Goal: Transaction & Acquisition: Book appointment/travel/reservation

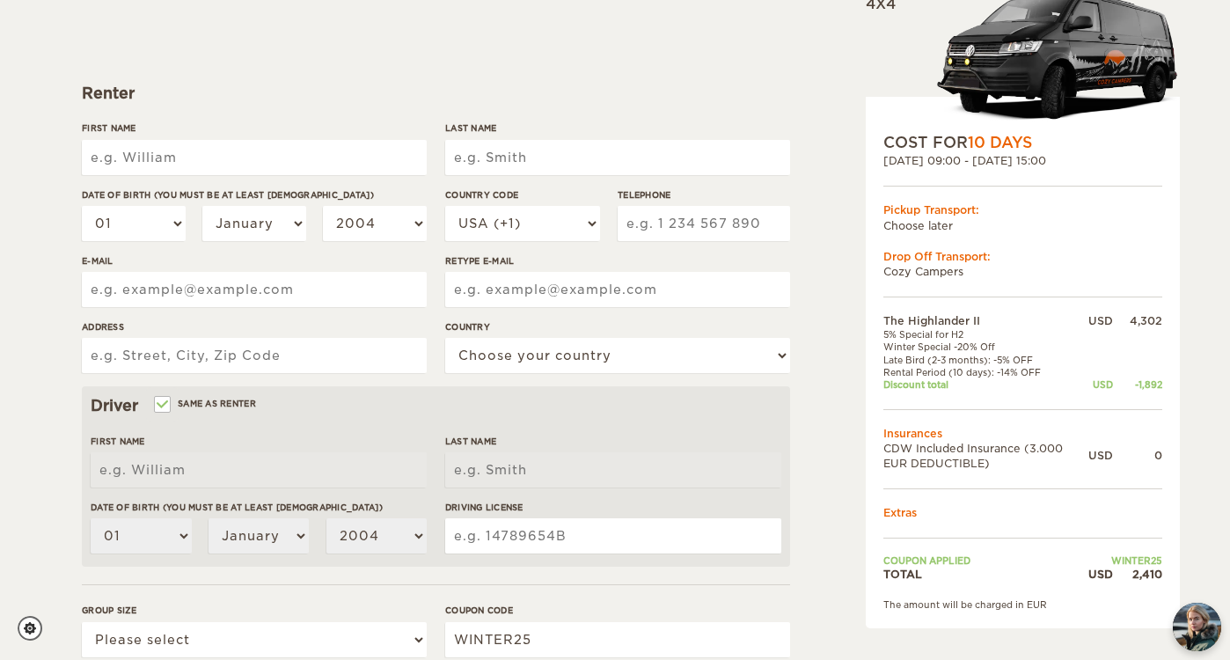
scroll to position [194, 0]
type input "[PERSON_NAME]"
type input "Southern"
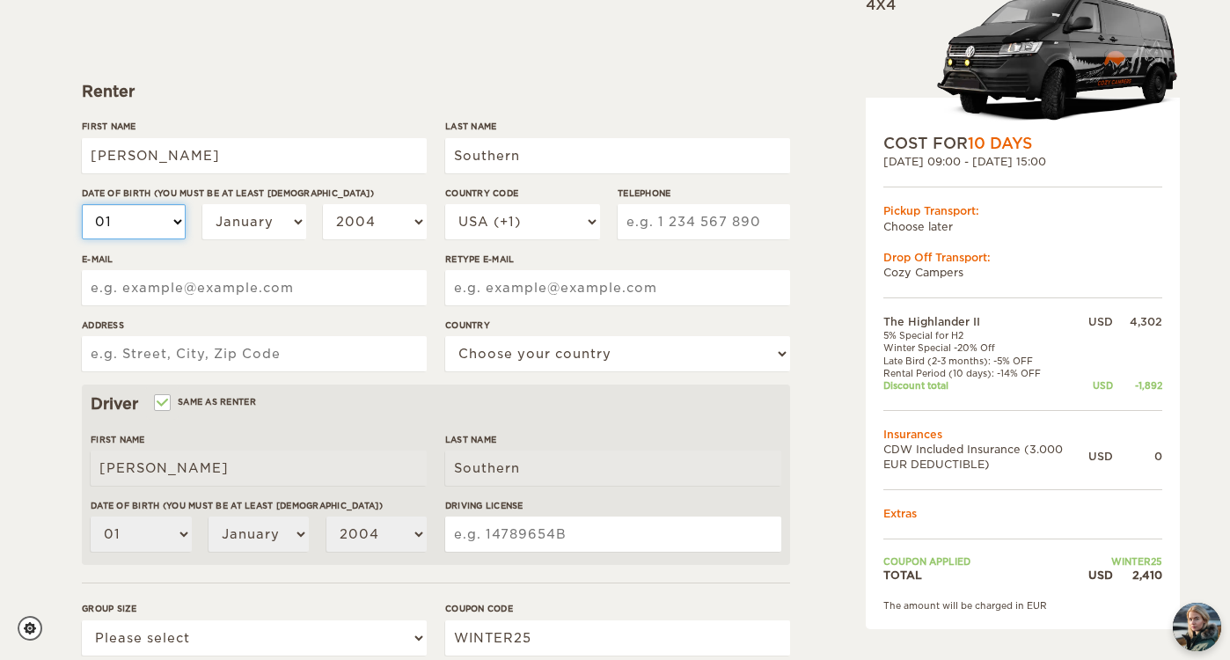
select select "10"
select select "12"
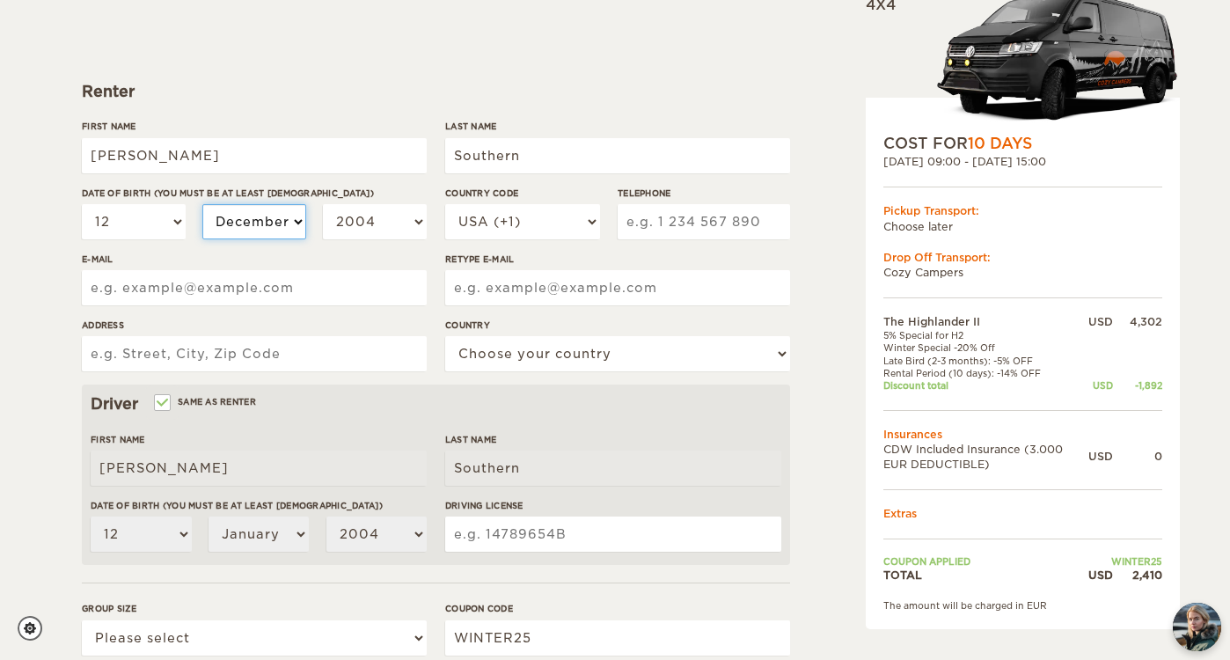
select select "12"
select select "1999"
select select "1990"
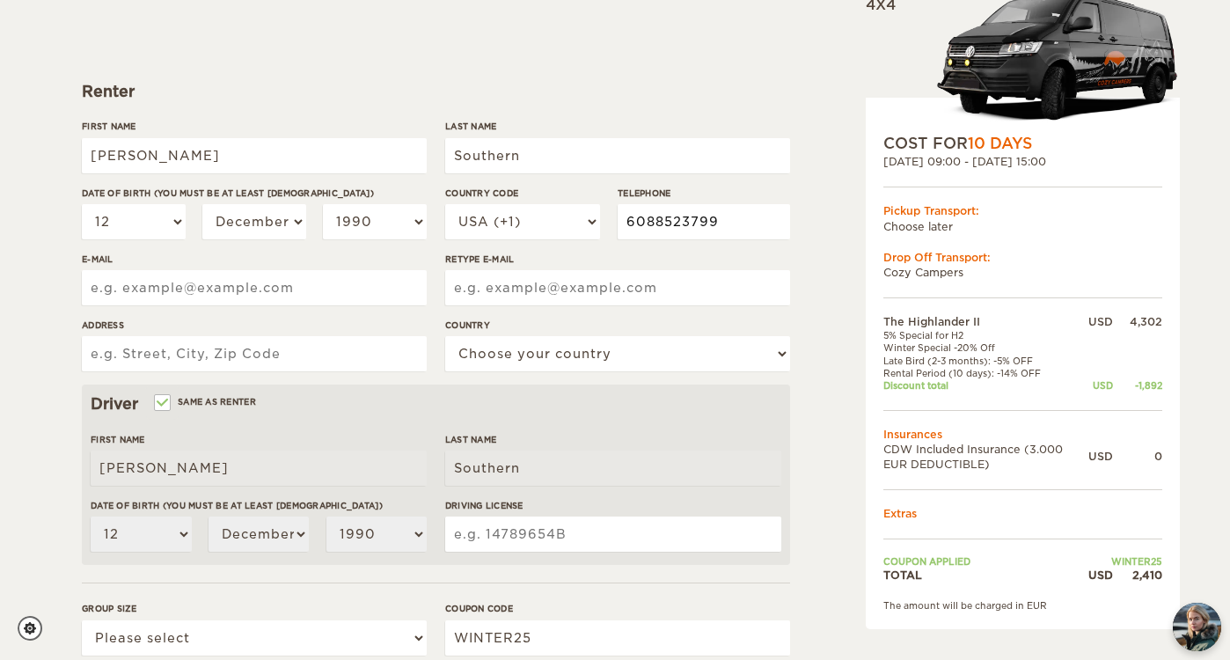
type input "6088523799"
type input "natalieadickson@gmail.com"
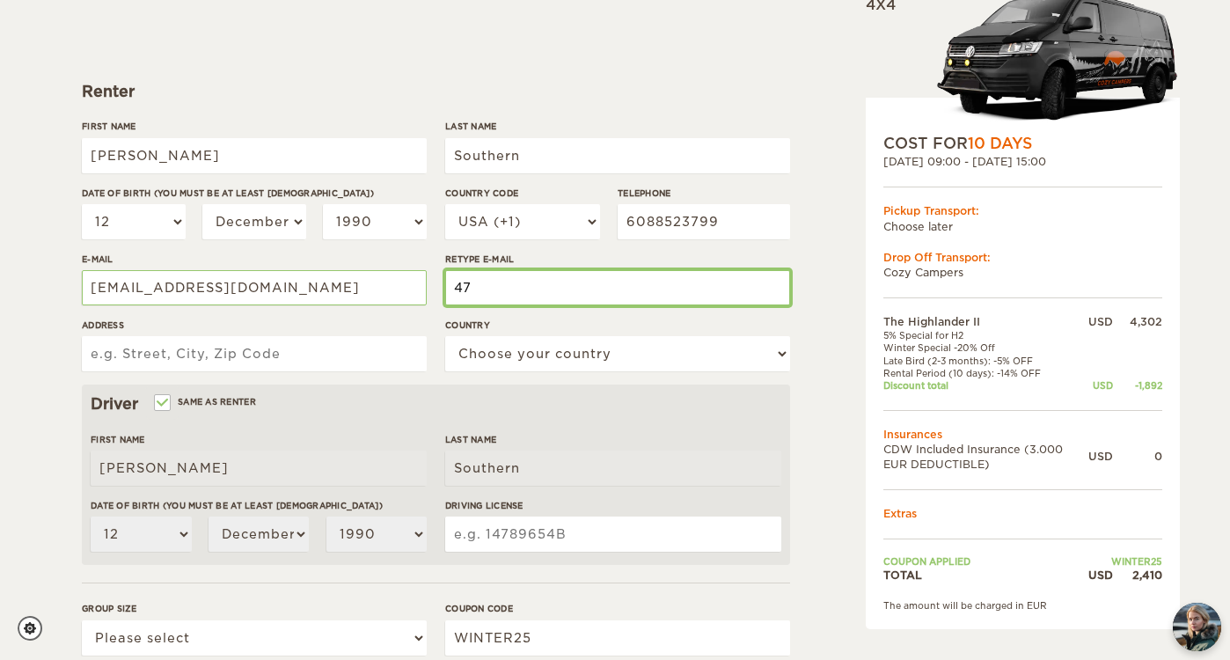
type input "4"
type input "natalieadickson@gmail.com"
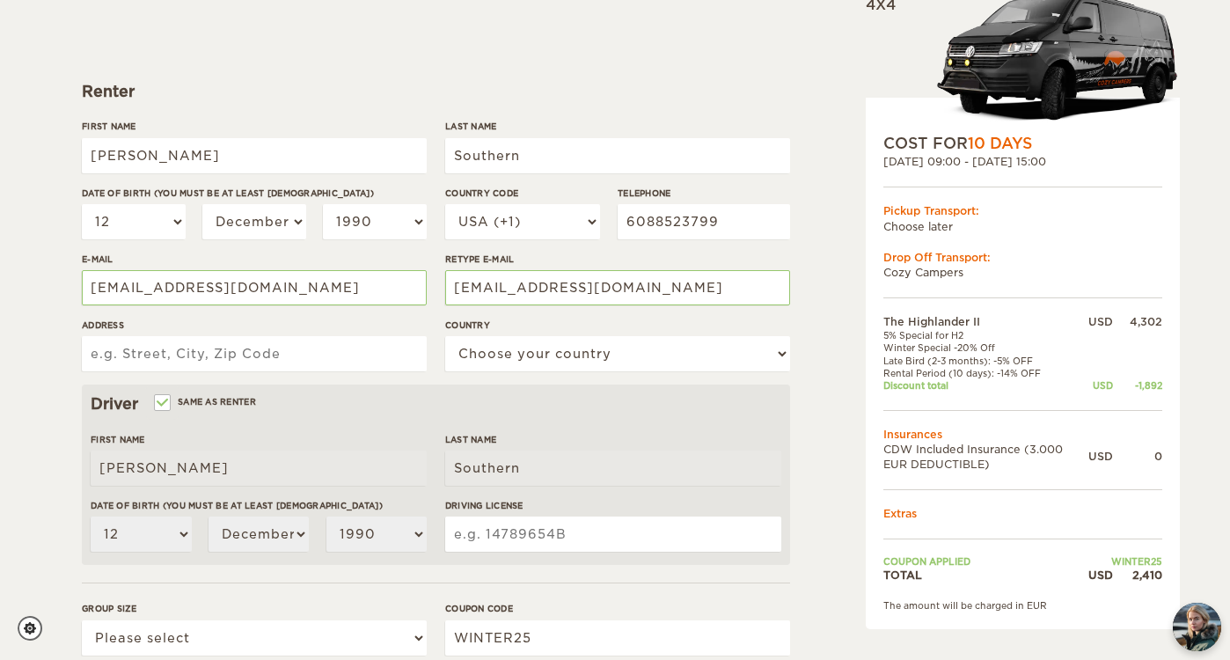
click at [262, 362] on input "Address" at bounding box center [254, 353] width 345 height 35
type input "4700 N Kenton Ave, Chicago, IL, 60630"
select select "222"
click at [463, 533] on input "Driving License" at bounding box center [613, 533] width 336 height 35
type input "S36545690353"
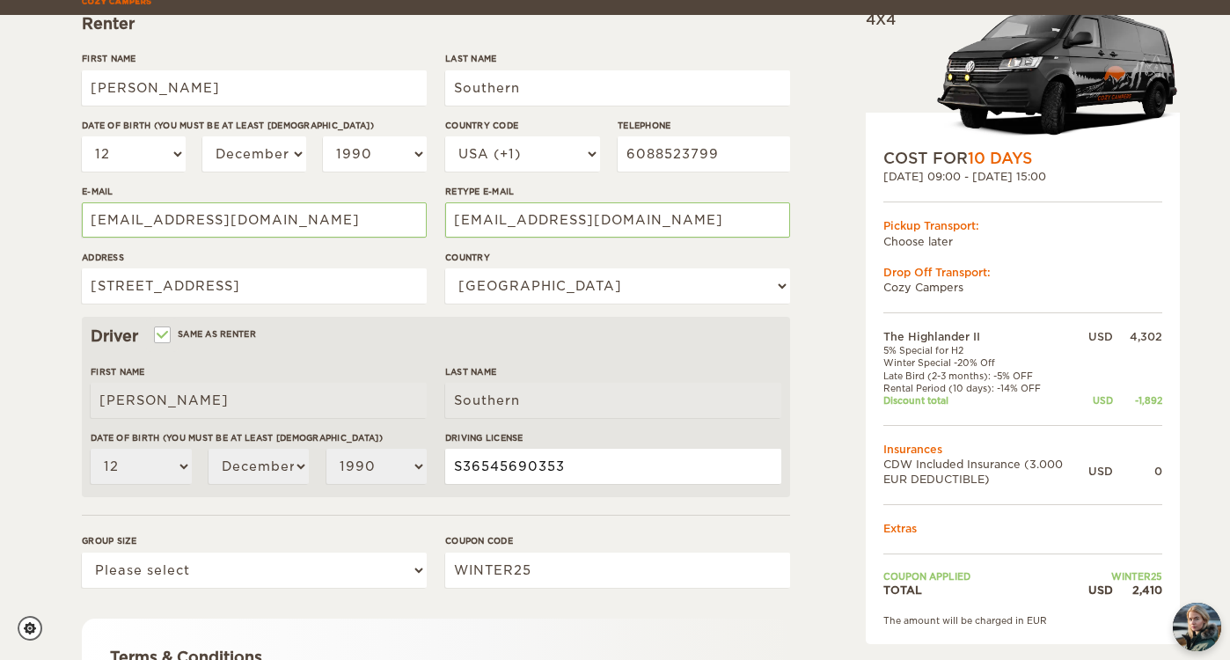
scroll to position [279, 0]
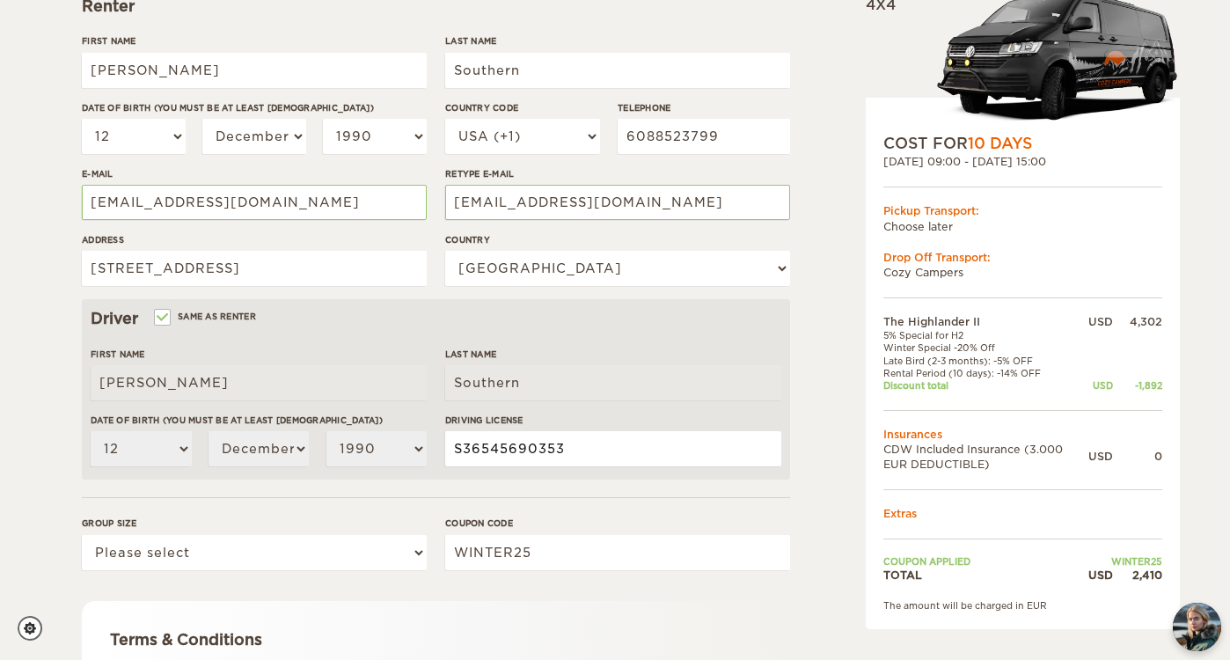
click at [621, 450] on input "S36545690353" at bounding box center [613, 448] width 336 height 35
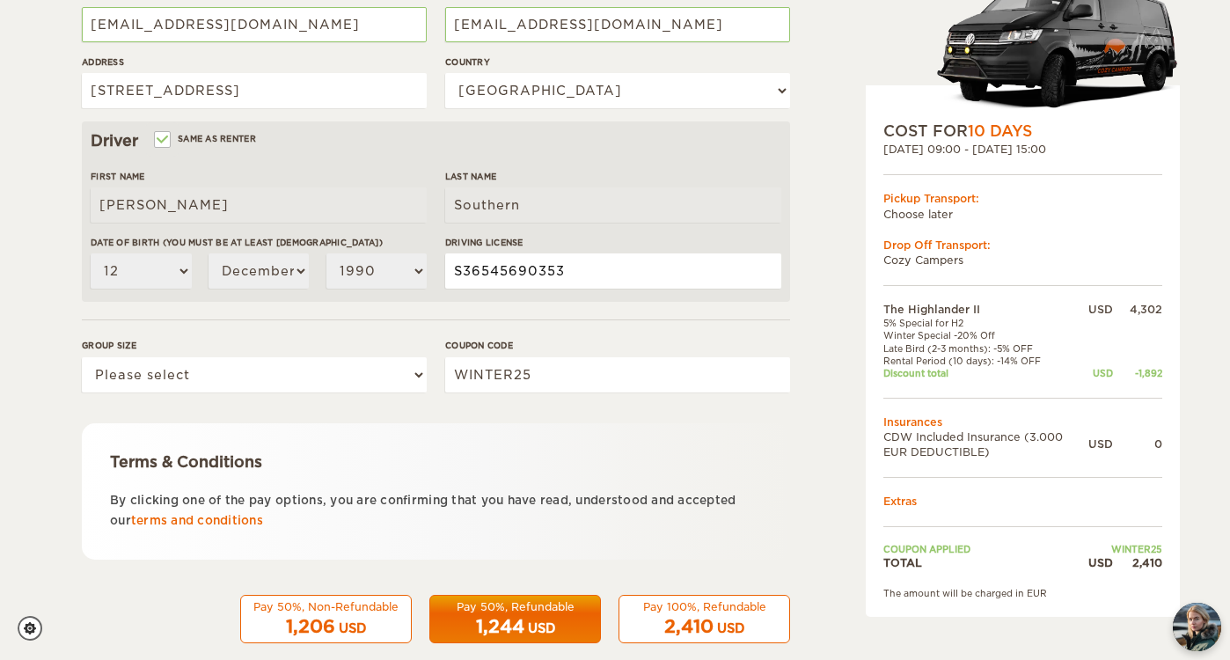
scroll to position [465, 0]
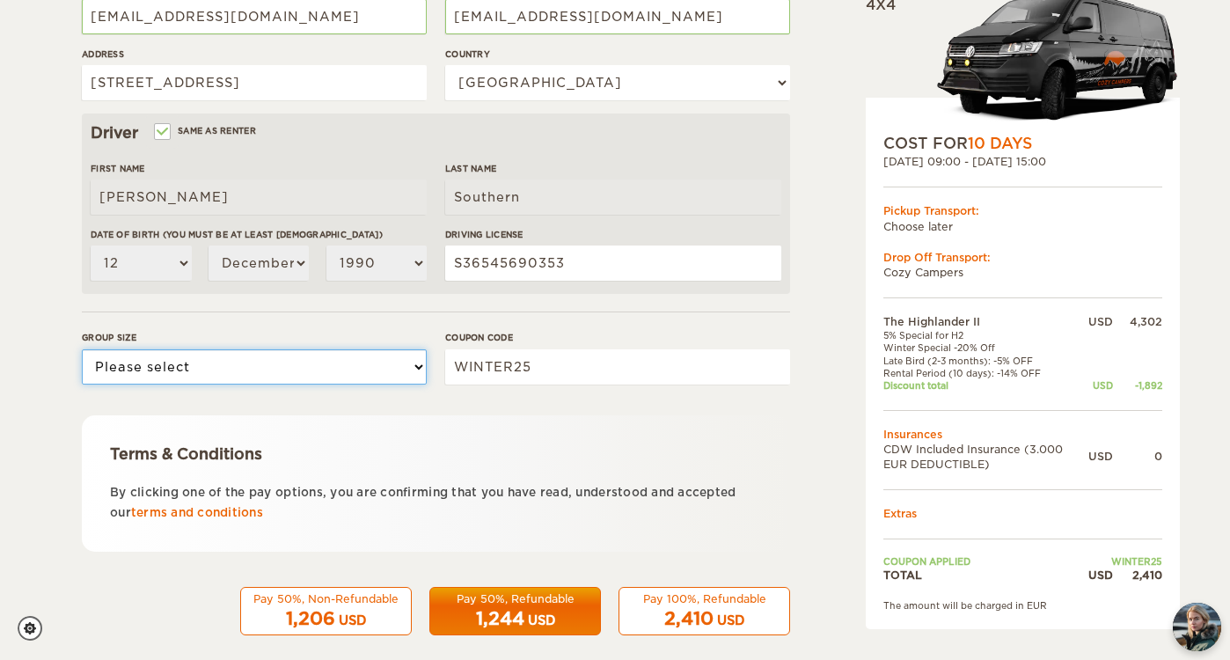
select select "2"
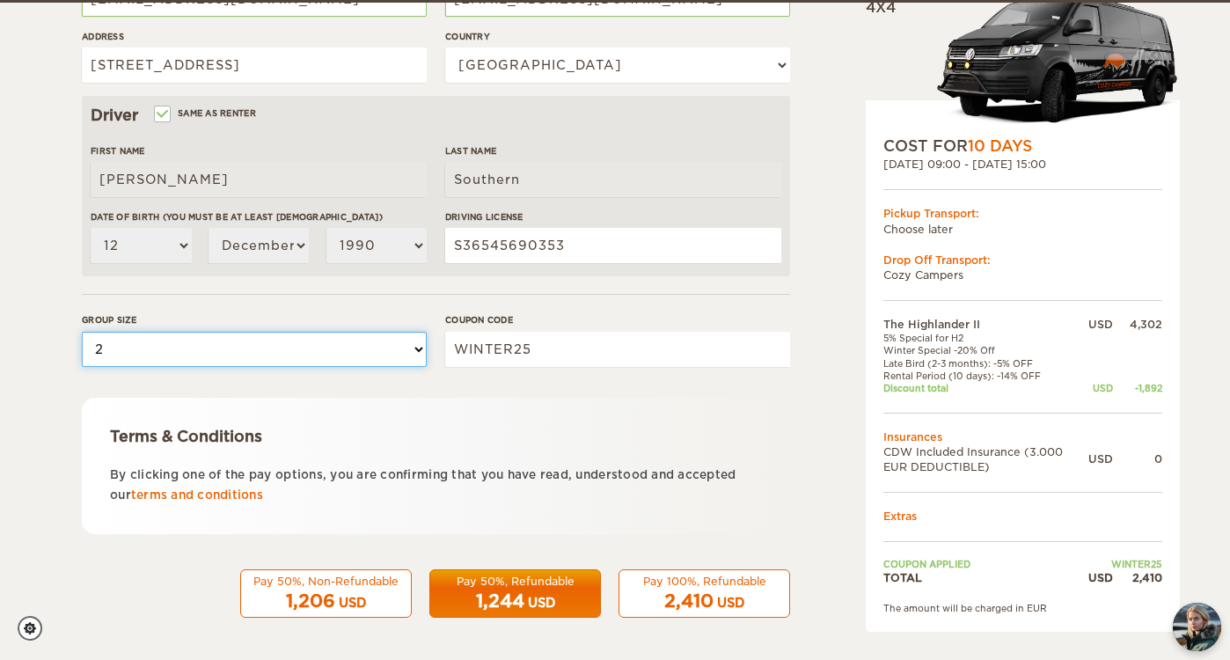
scroll to position [481, 0]
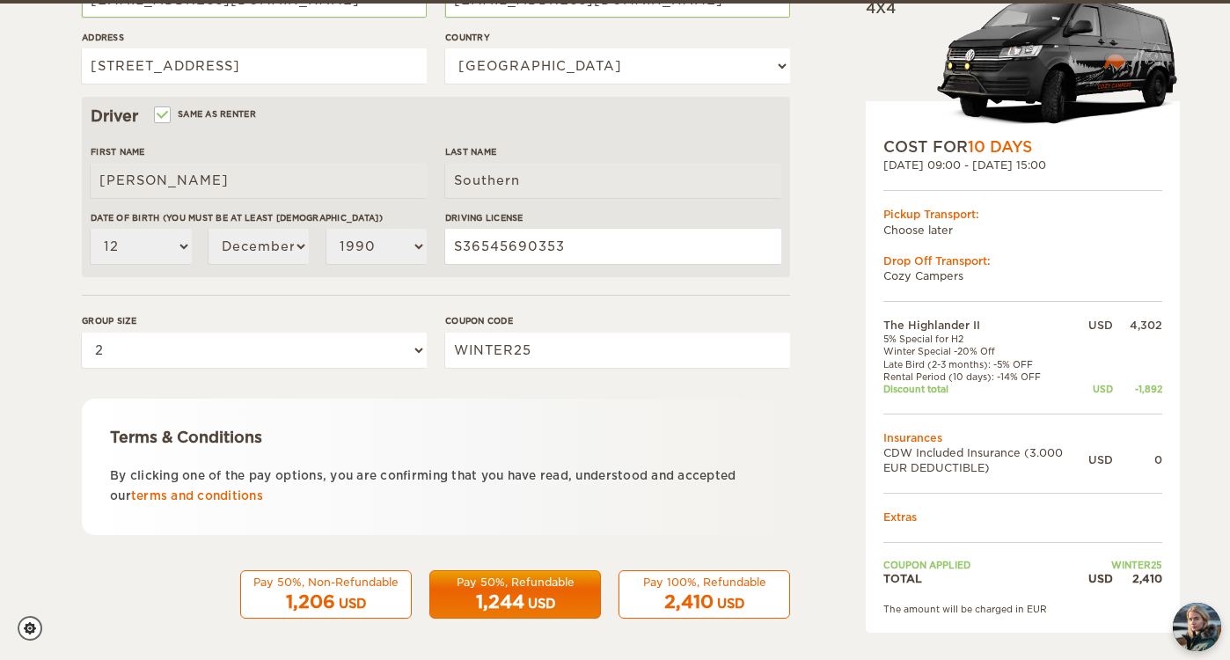
click at [723, 597] on div "USD" at bounding box center [730, 604] width 27 height 18
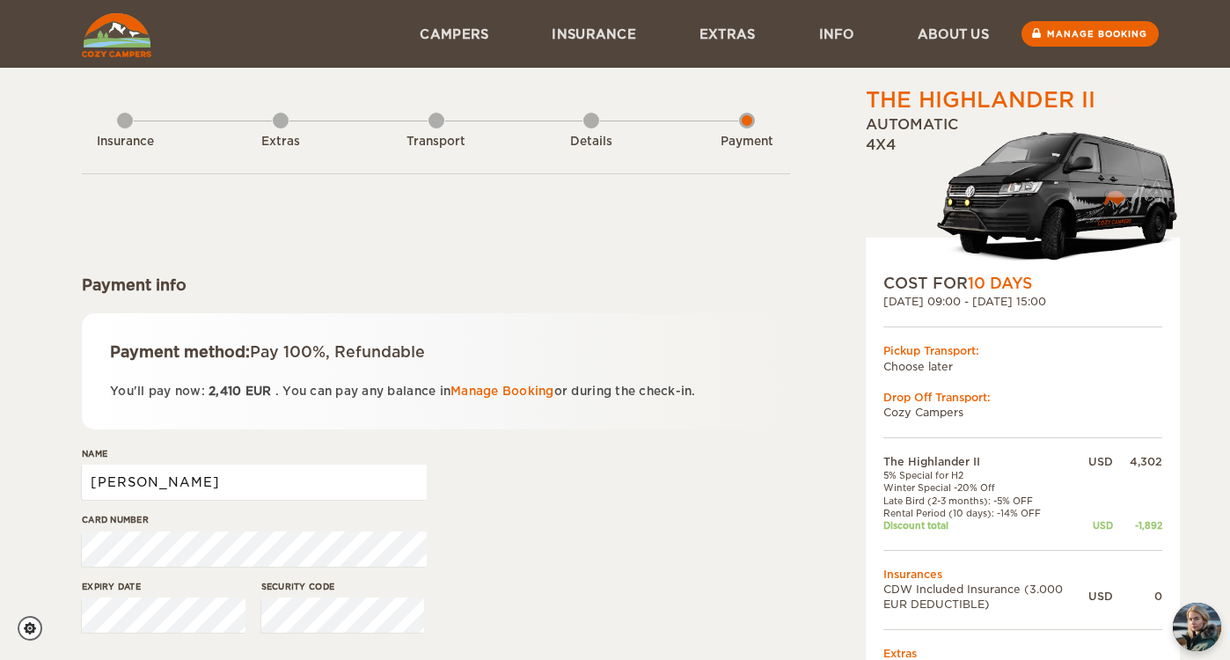
click at [334, 484] on input "[PERSON_NAME]" at bounding box center [254, 482] width 345 height 35
type input "Natalie Southern"
click at [610, 486] on div "Name Natalie Southern" at bounding box center [436, 480] width 708 height 66
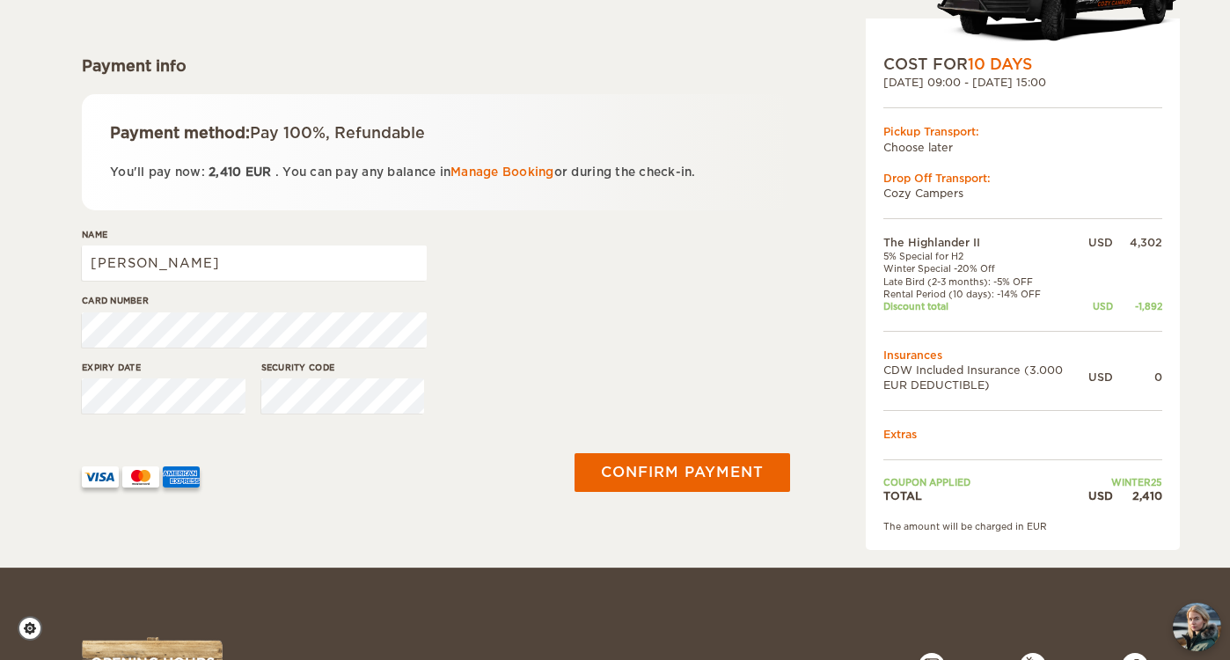
scroll to position [231, 0]
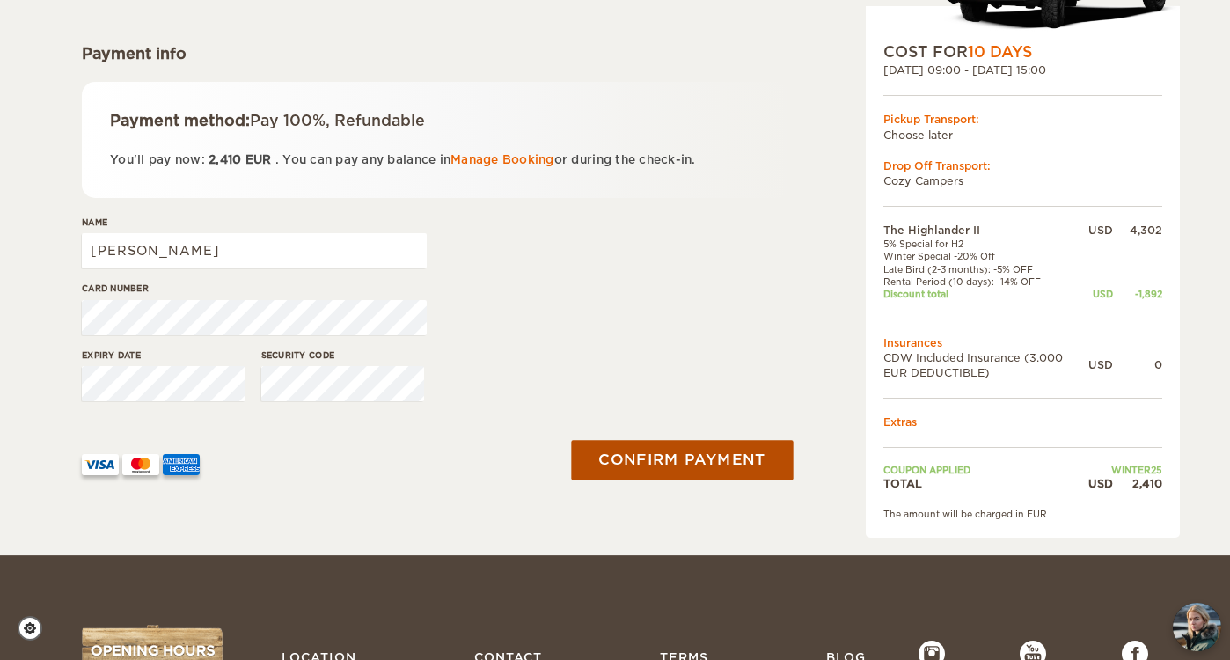
click at [682, 465] on button "Confirm payment" at bounding box center [682, 460] width 222 height 40
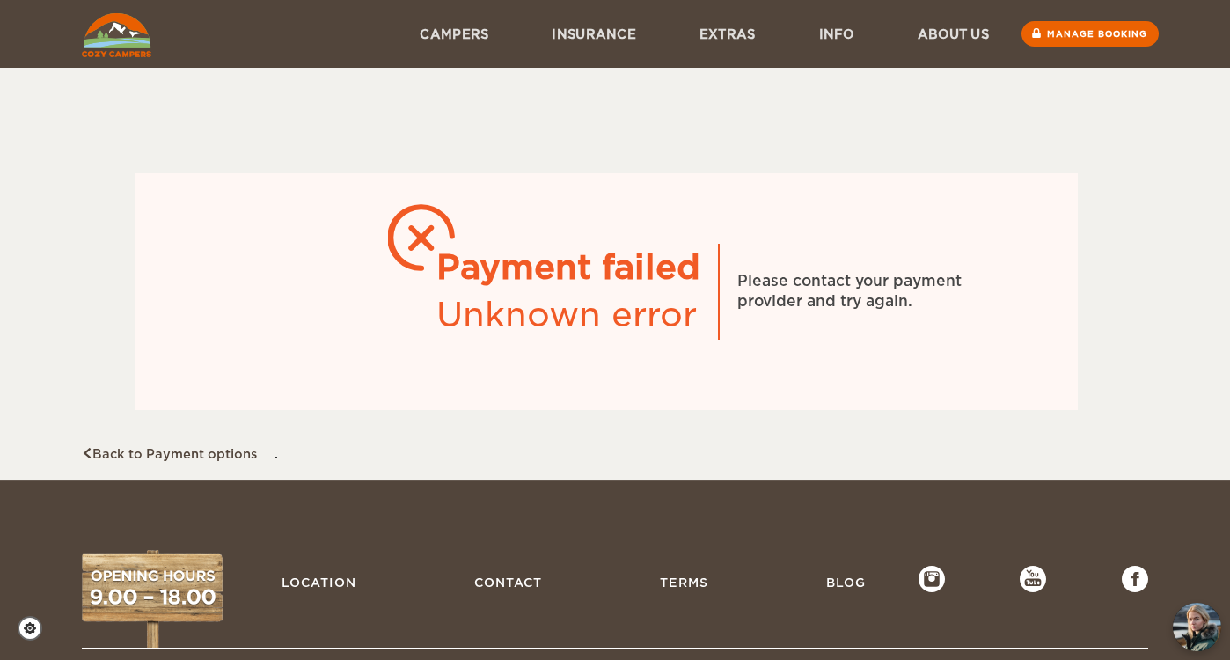
click at [127, 41] on img at bounding box center [117, 35] width 70 height 44
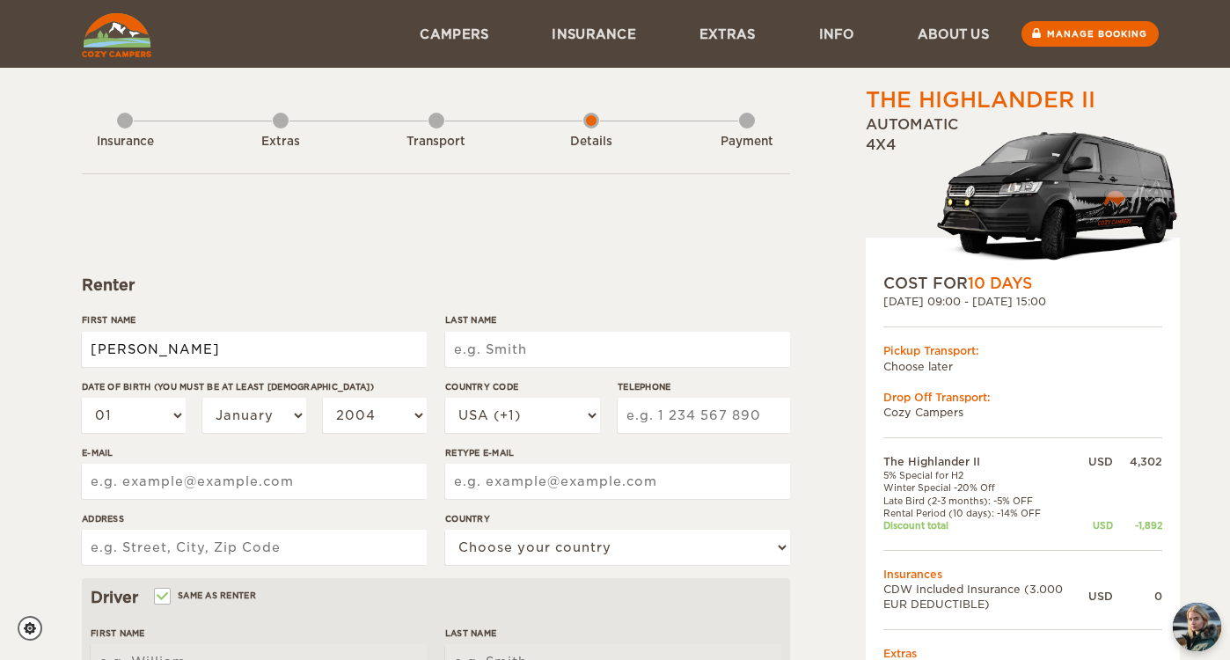
type input "[PERSON_NAME]"
type input "Southern"
select select "10"
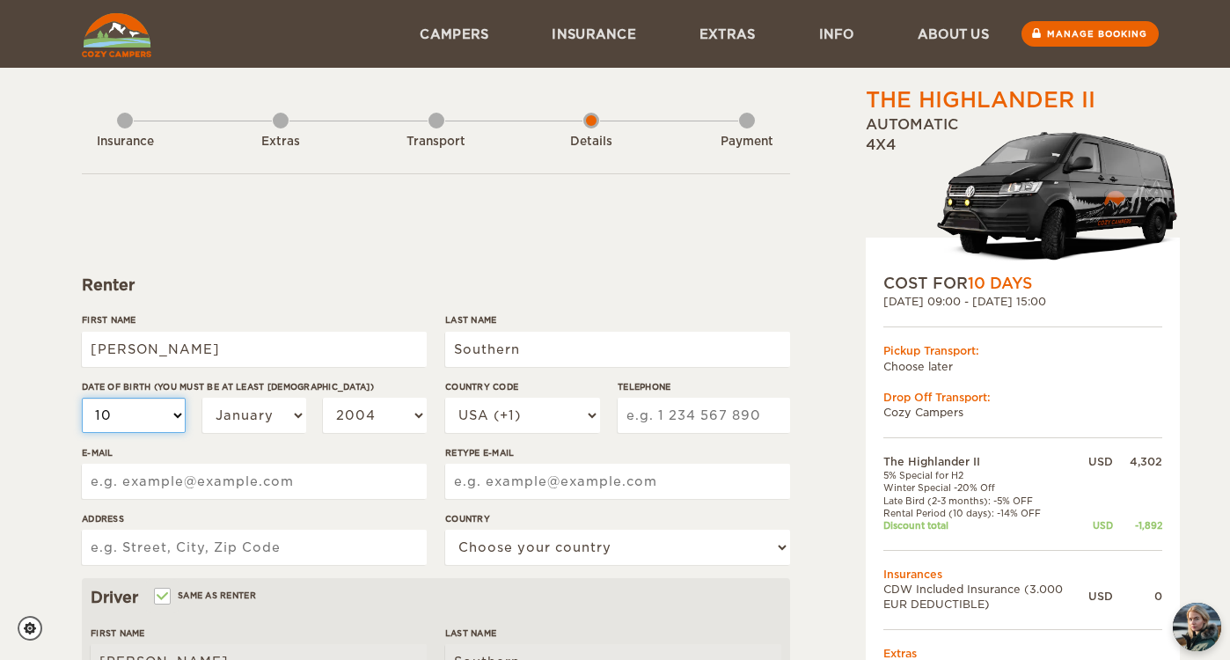
select select "10"
select select "12"
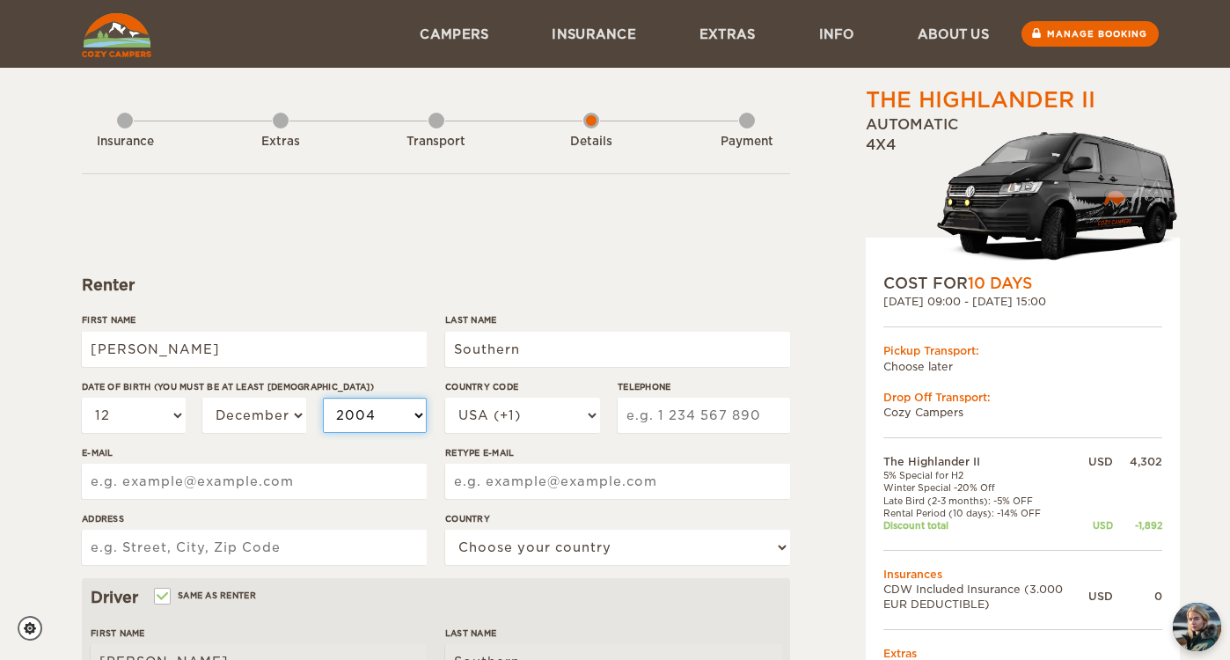
select select "1999"
select select "1990"
type input "6088523799"
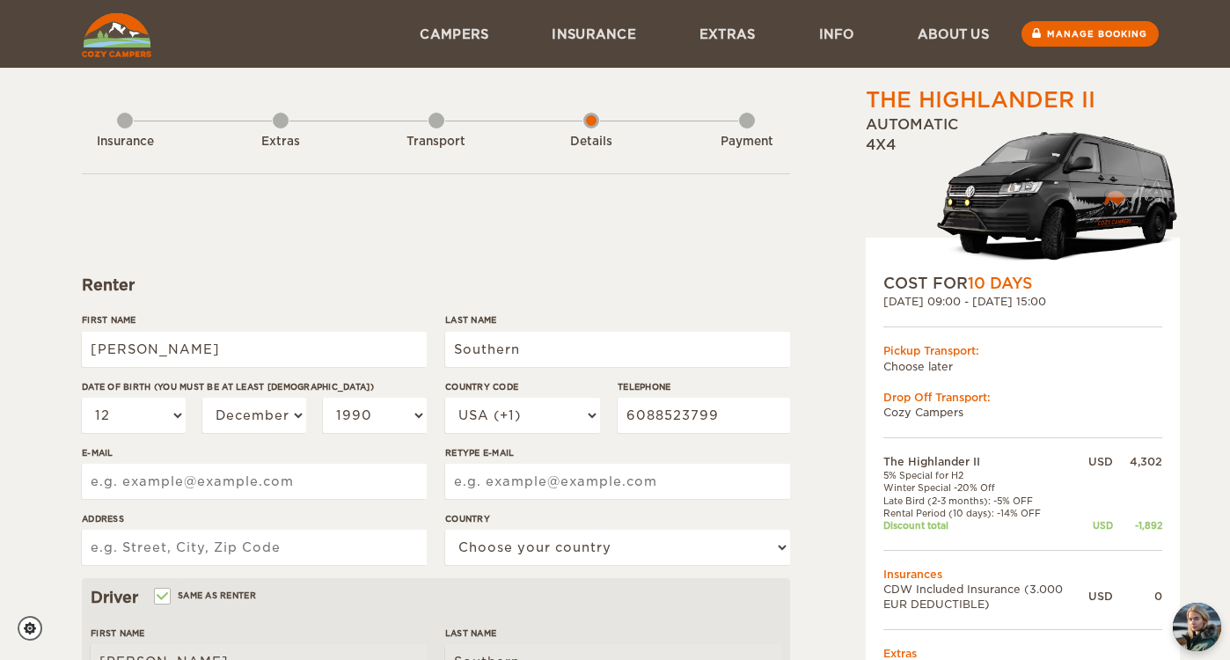
type input "natalieadickson@gmail.com"
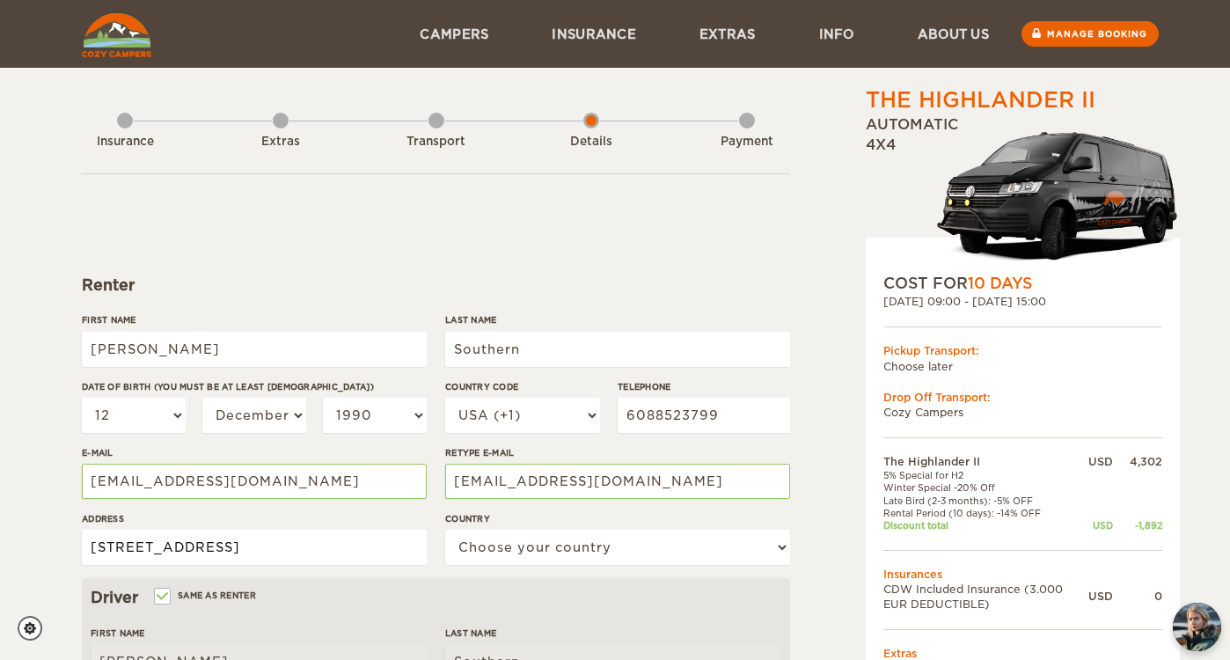
type input "4700 N Kenton Ave, Chicago, IL 60630"
select select "222"
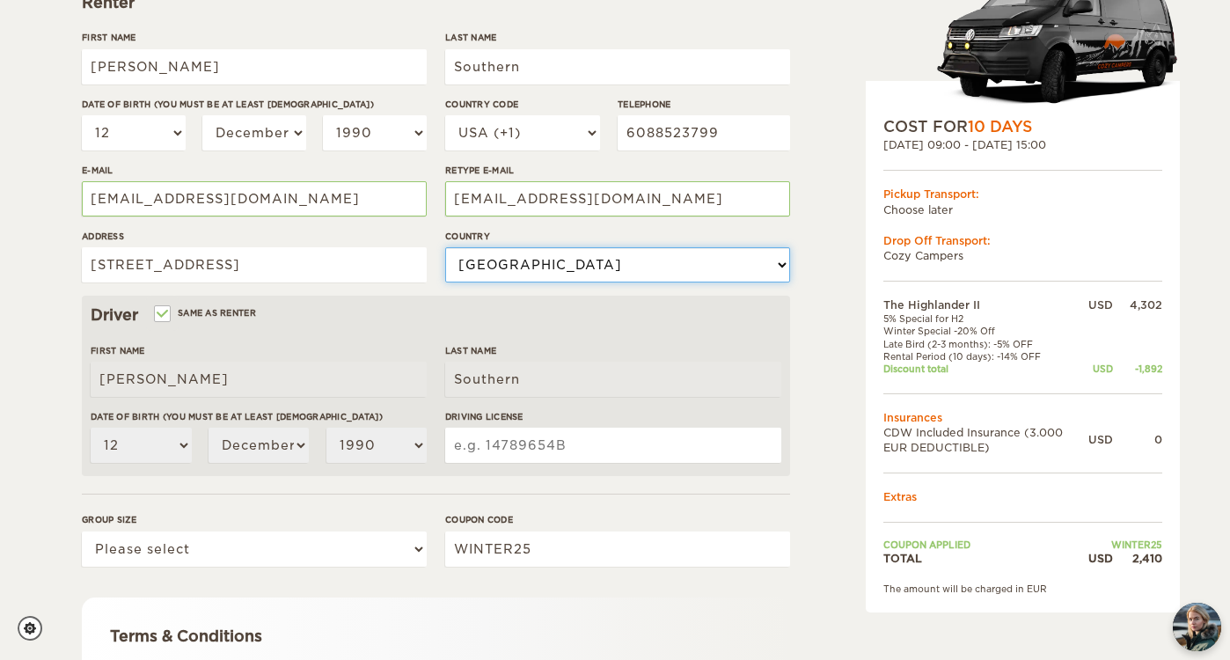
scroll to position [296, 0]
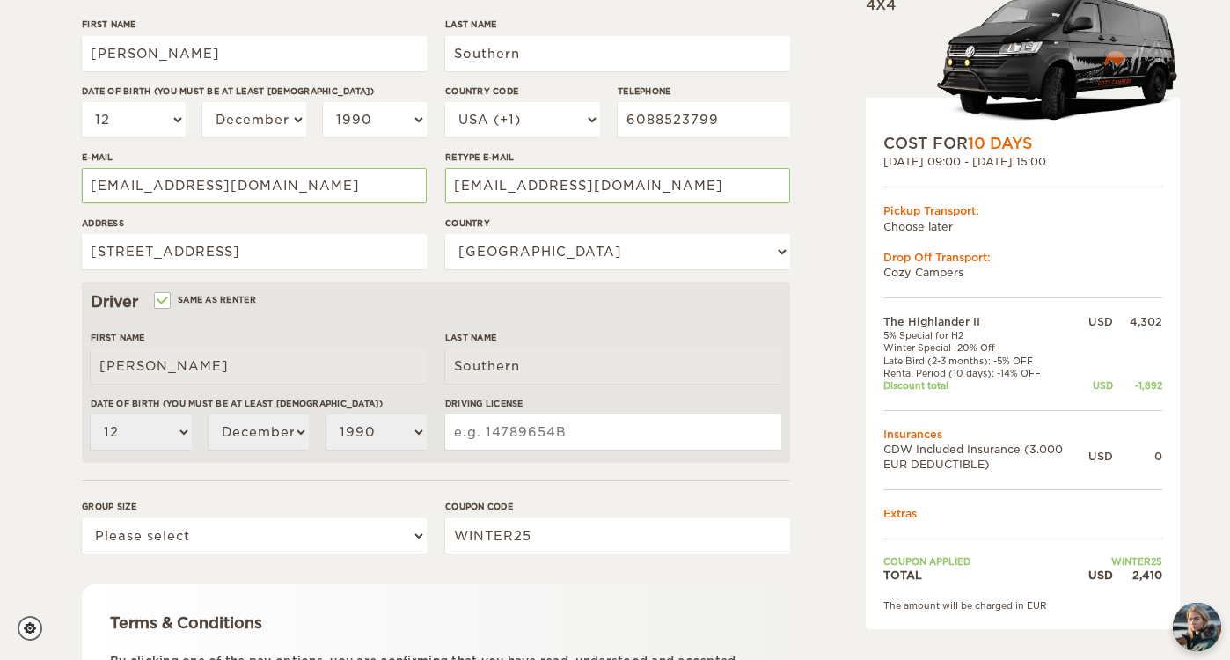
click at [543, 420] on input "Driving License" at bounding box center [613, 431] width 336 height 35
type input "S365-4569-0353"
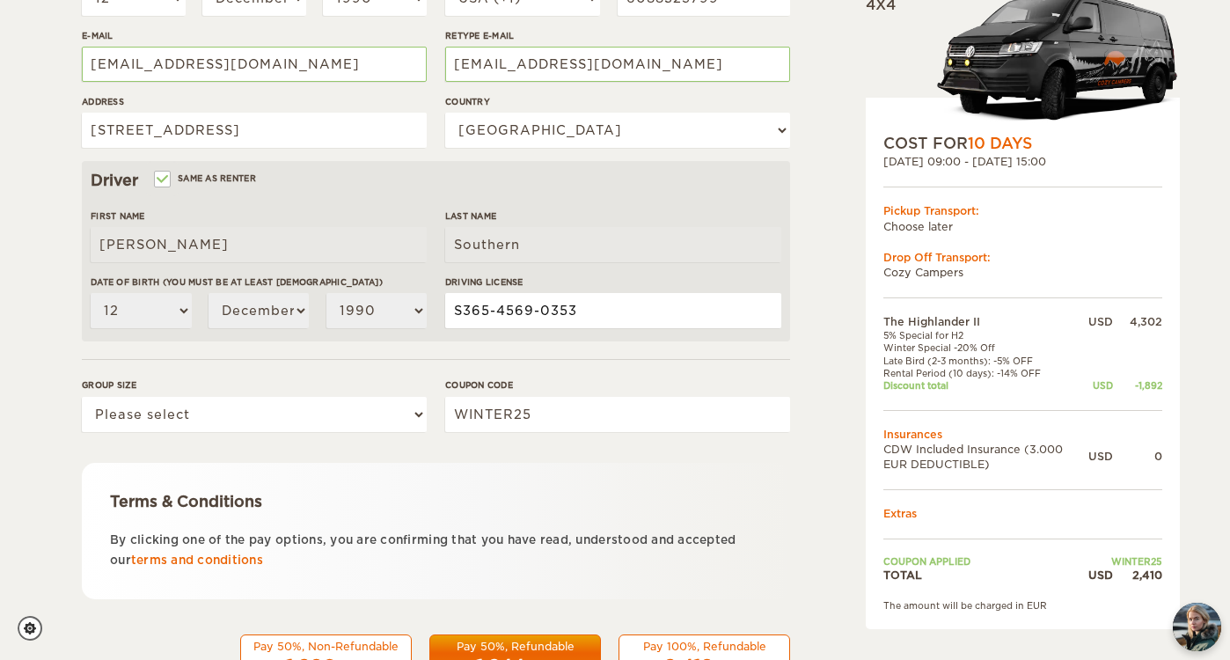
scroll to position [421, 0]
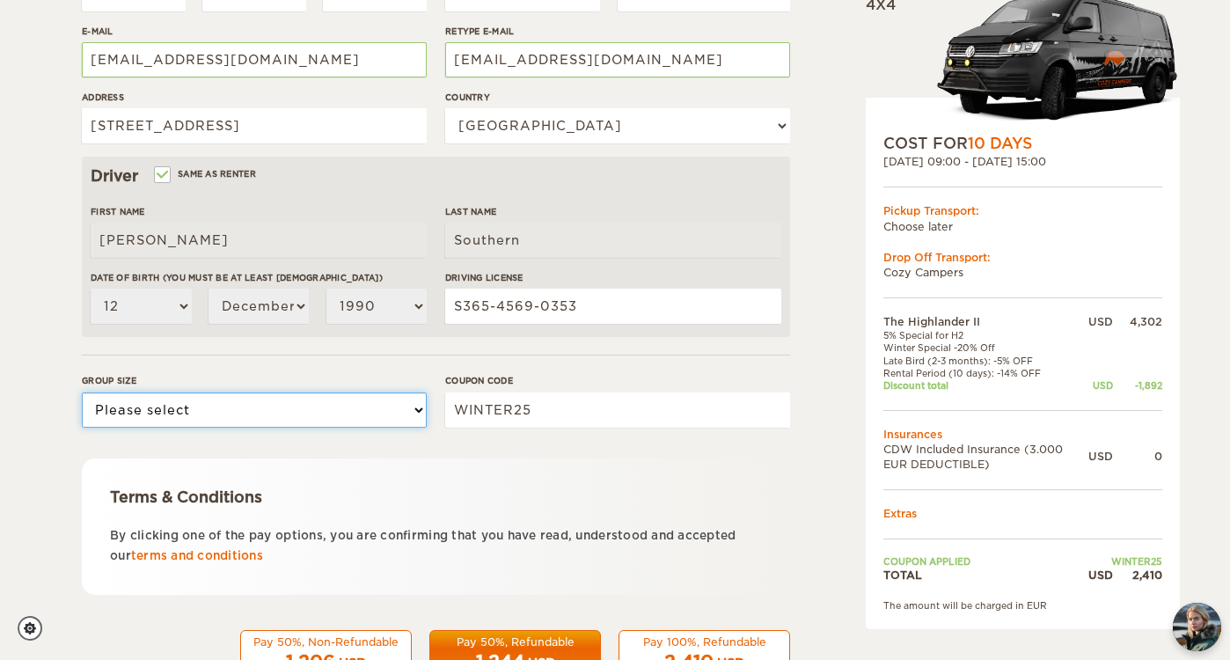
select select "2"
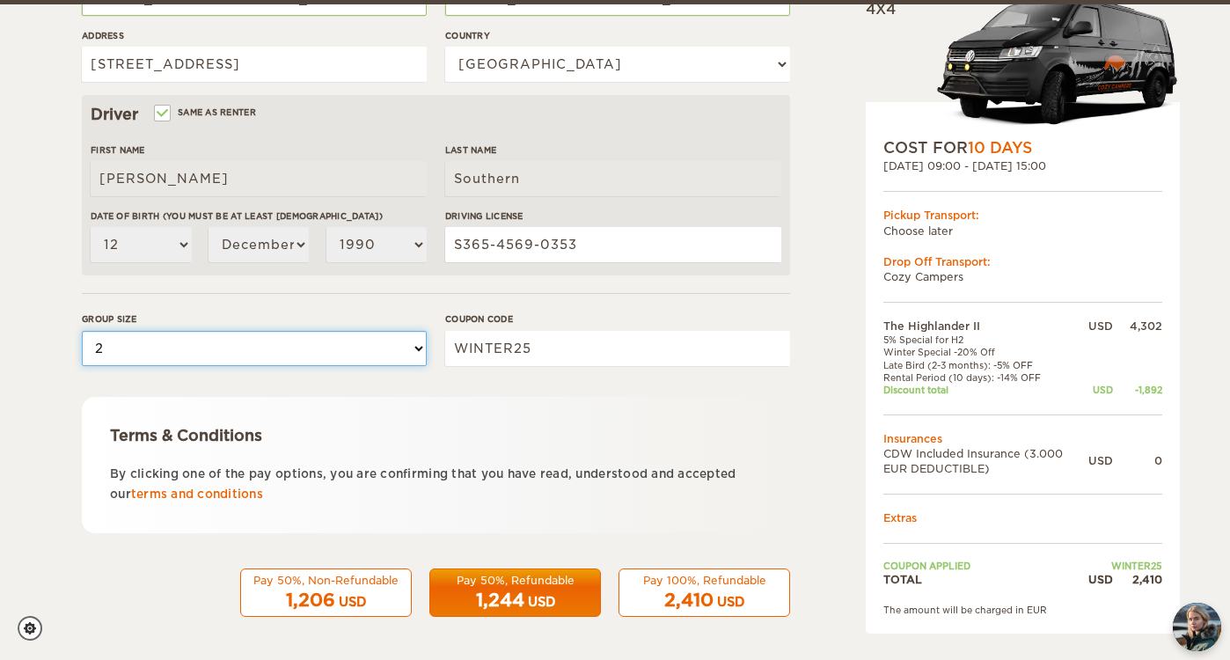
scroll to position [481, 0]
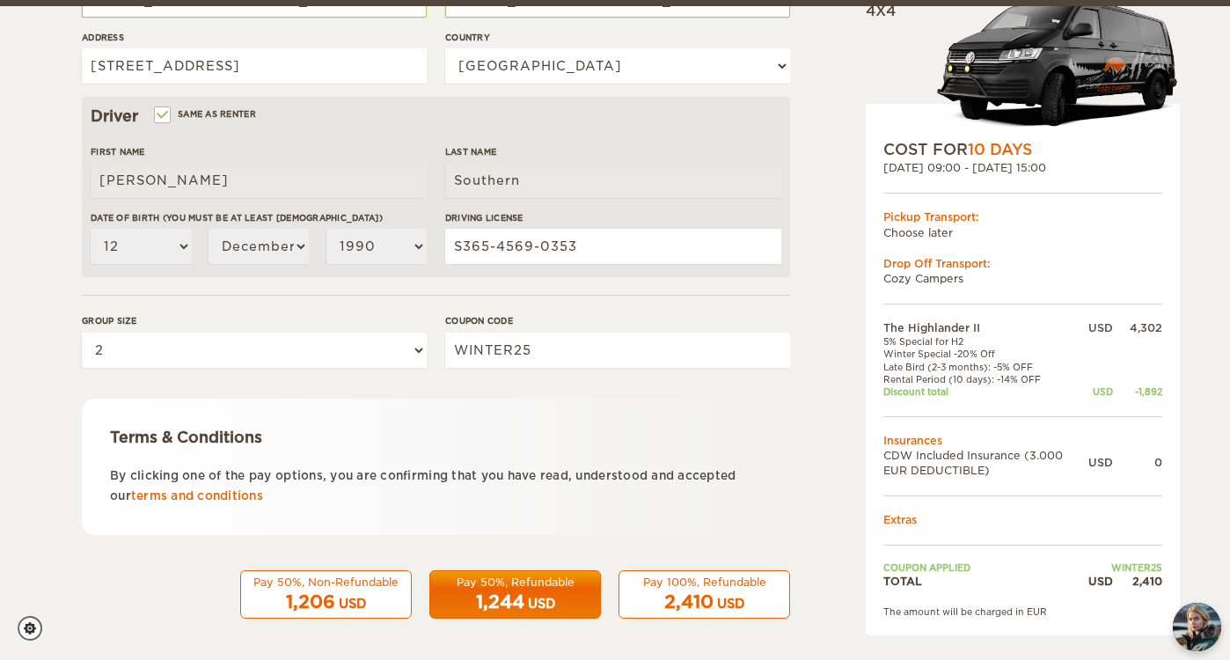
click at [711, 591] on span "2,410" at bounding box center [688, 601] width 49 height 21
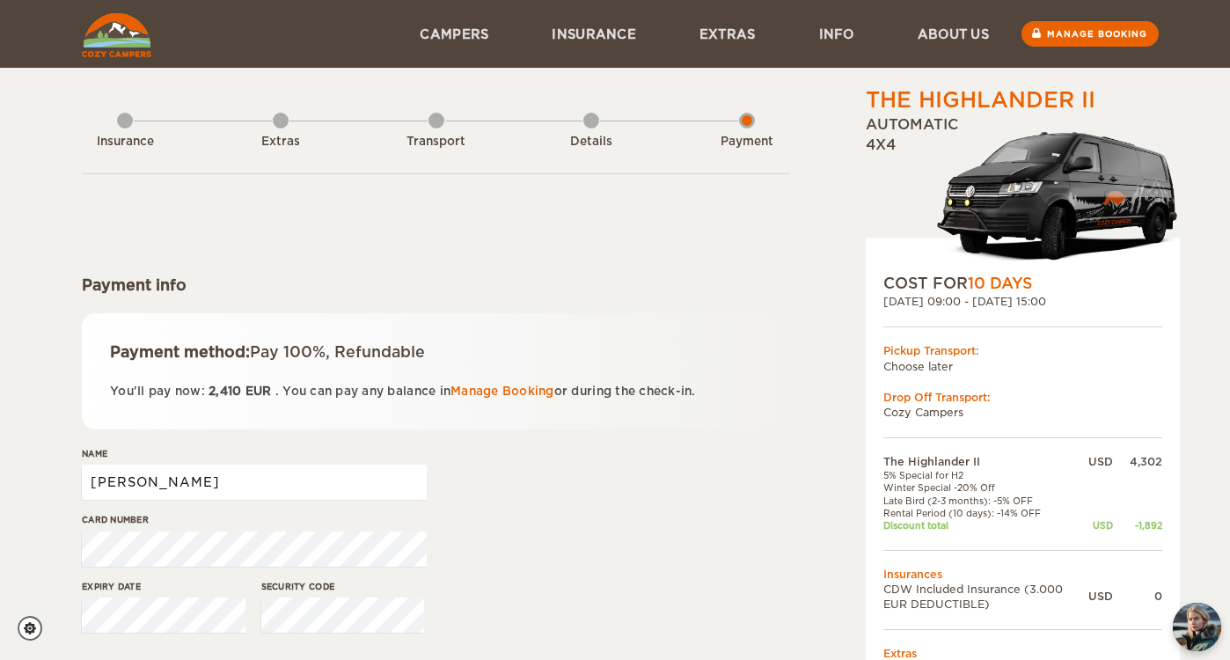
click at [299, 478] on input "[PERSON_NAME]" at bounding box center [254, 482] width 345 height 35
type input "[PERSON_NAME]"
click at [578, 522] on div "Card number" at bounding box center [436, 546] width 708 height 66
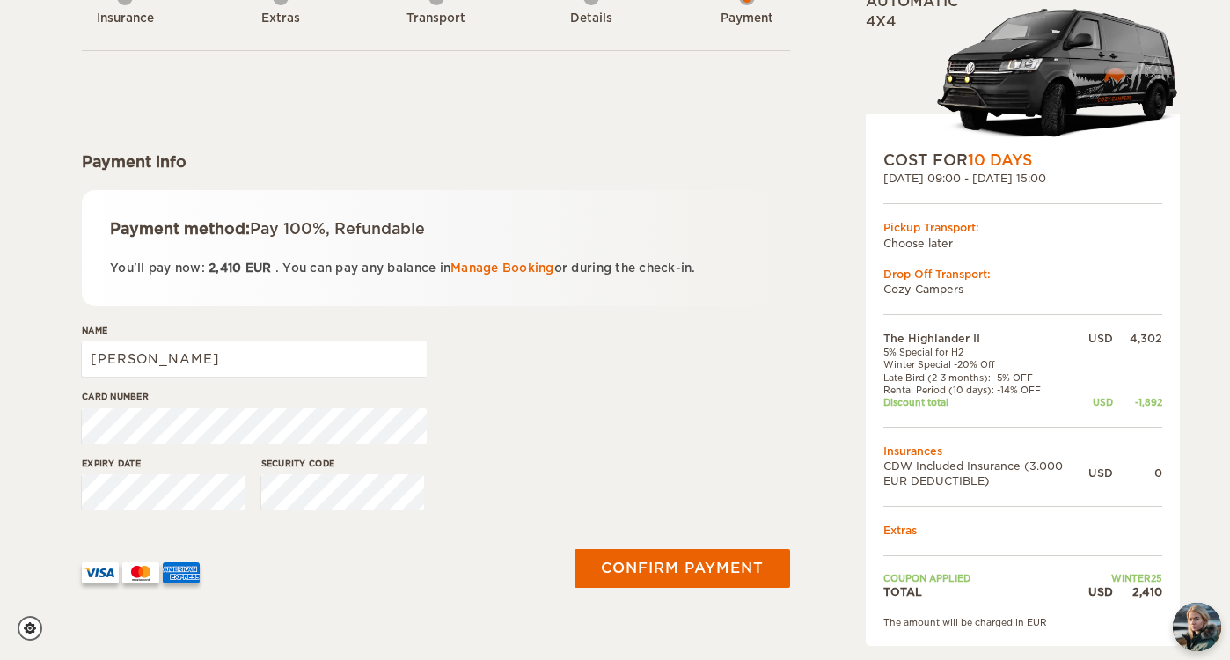
scroll to position [128, 0]
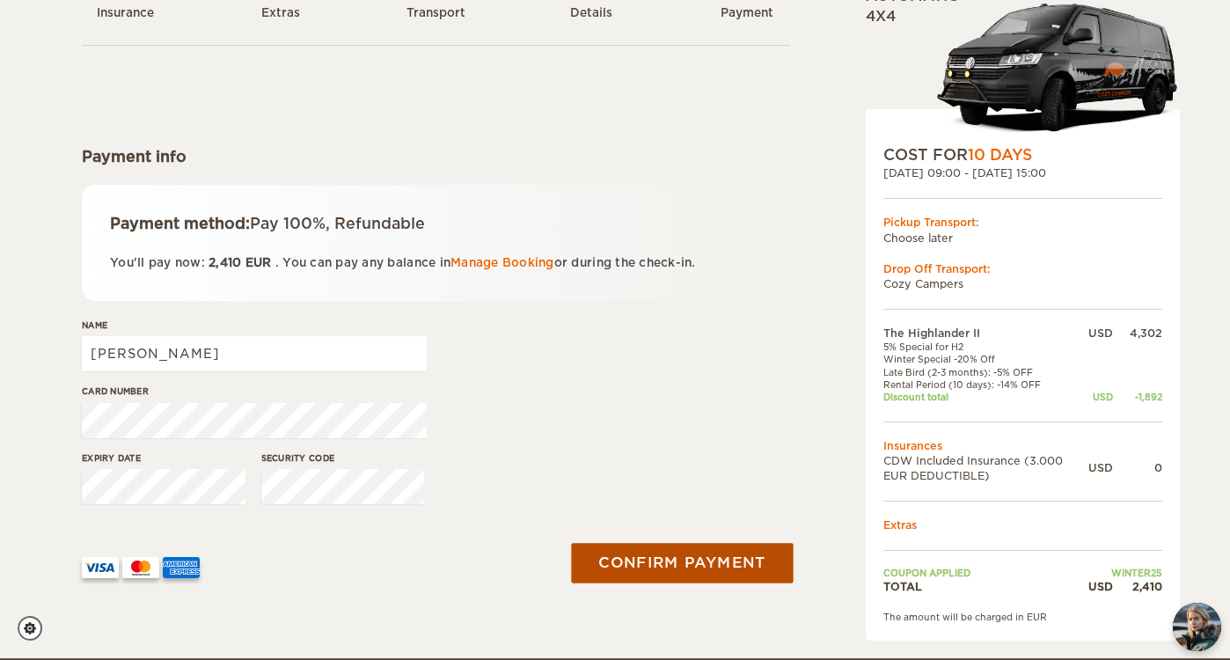
click at [643, 566] on button "Confirm payment" at bounding box center [682, 563] width 222 height 40
